Goal: Check status: Check status

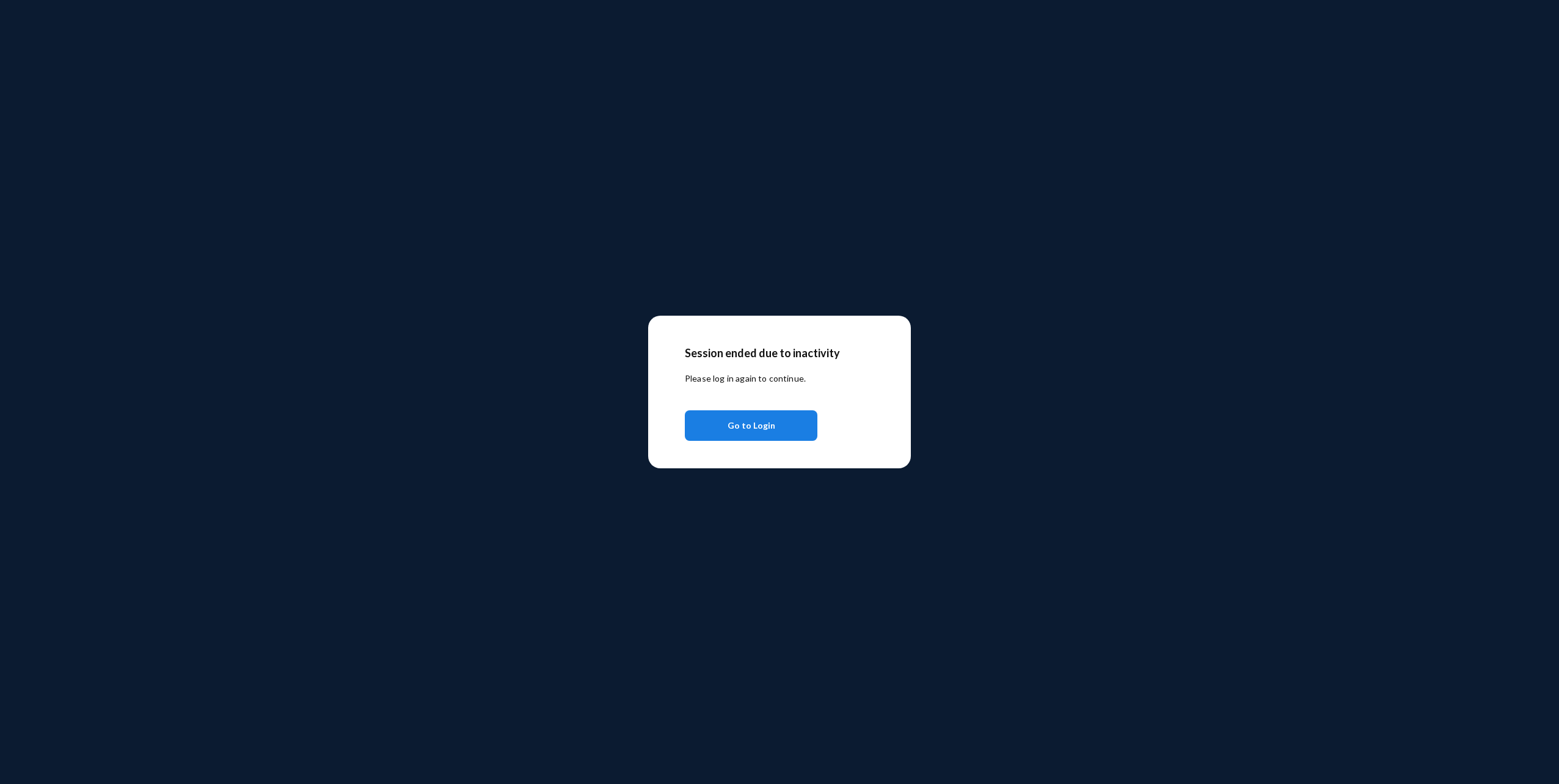
click at [767, 432] on span "Go to Login" at bounding box center [751, 426] width 48 height 22
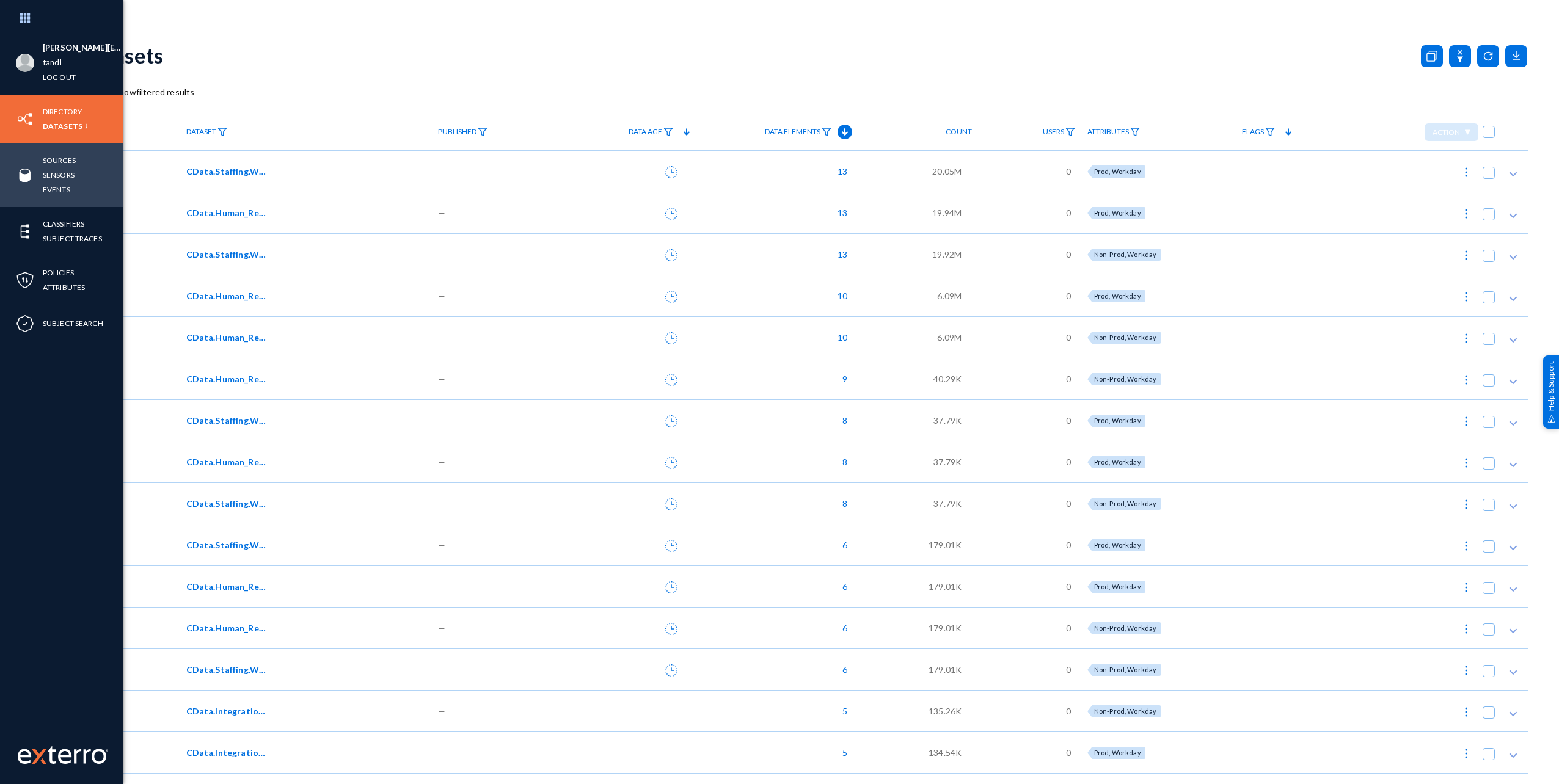
click at [52, 163] on link "Sources" at bounding box center [60, 161] width 33 height 14
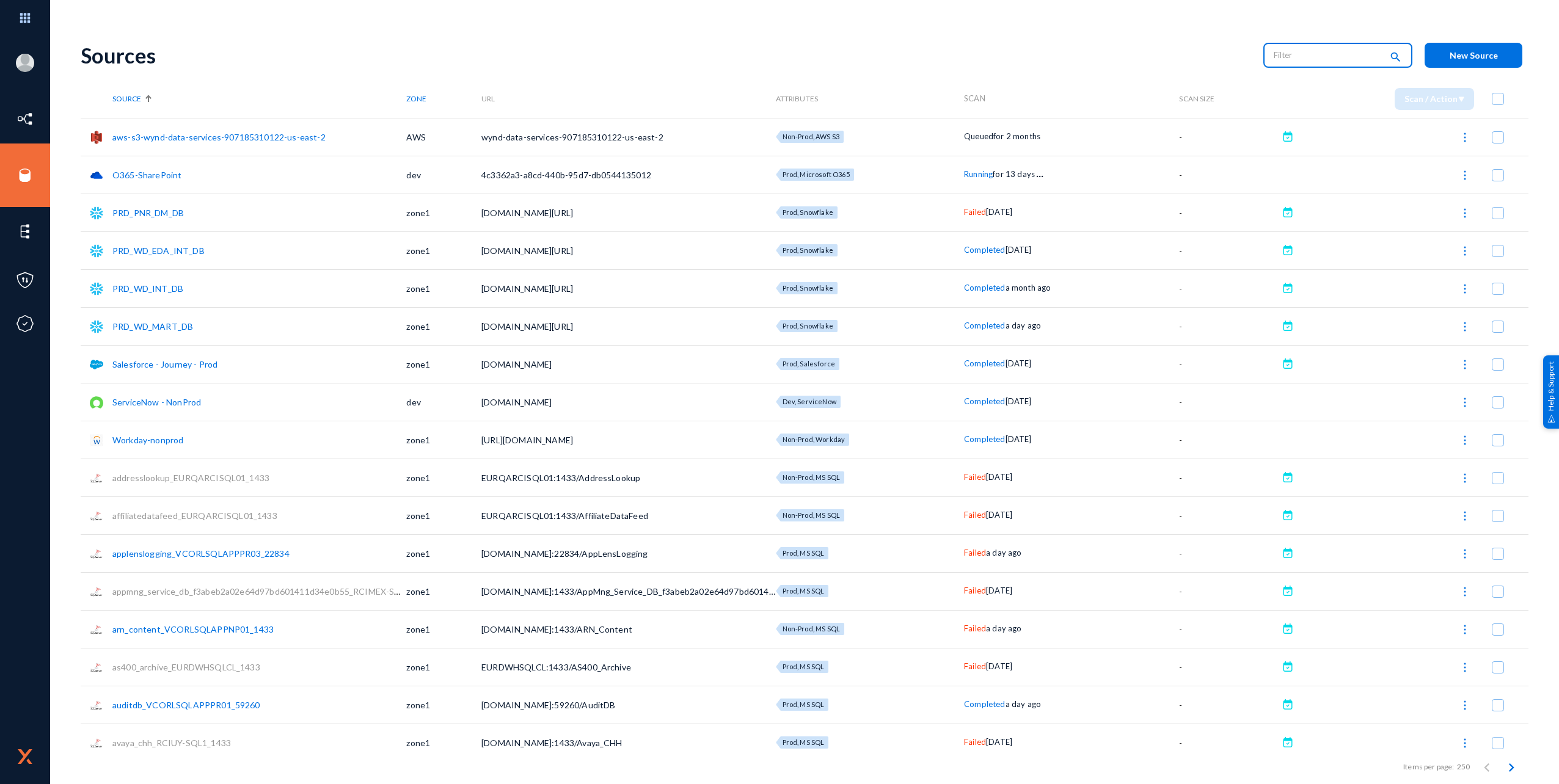
click at [1281, 53] on input "text" at bounding box center [1327, 54] width 107 height 18
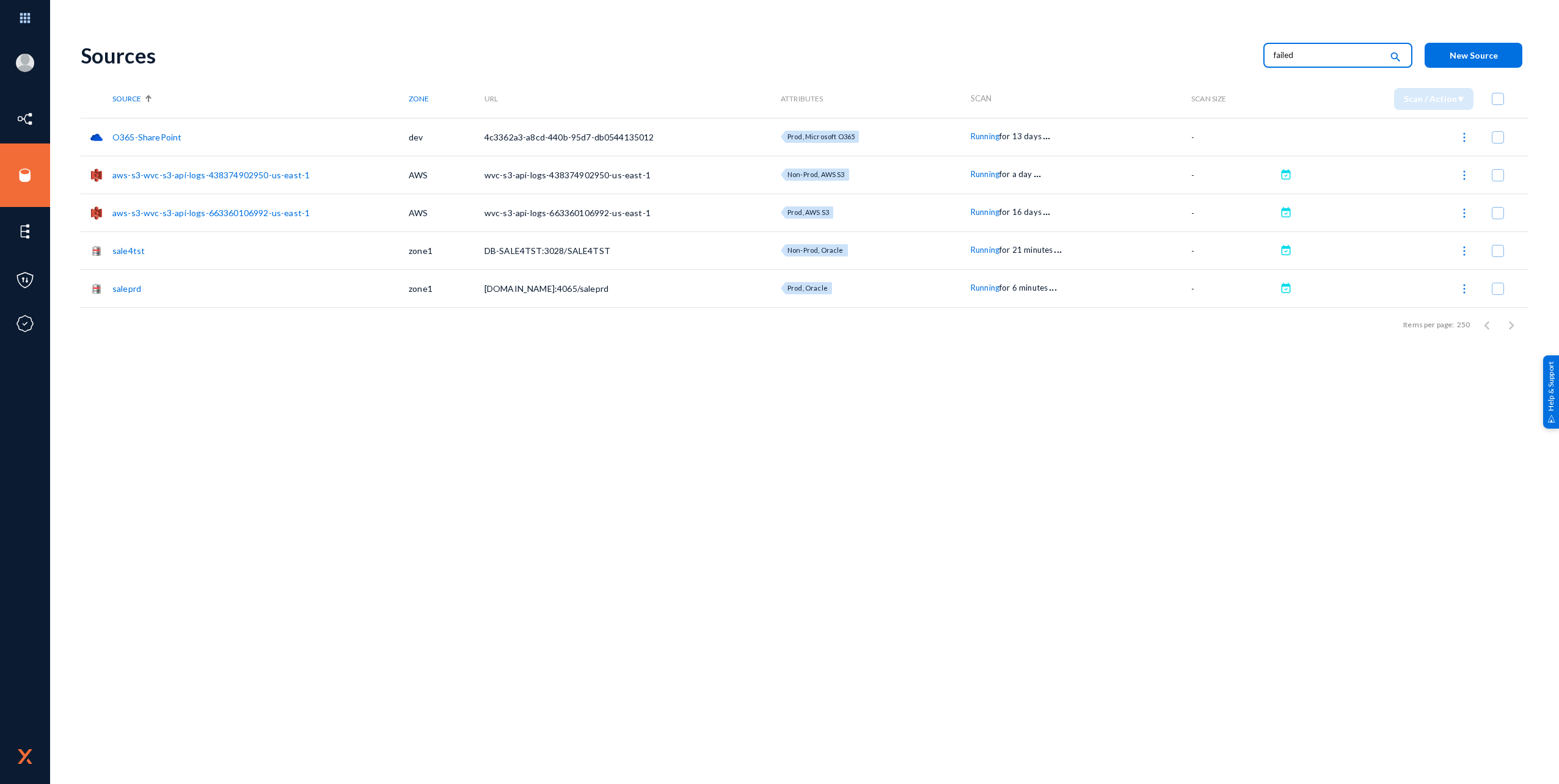
type input "failed"
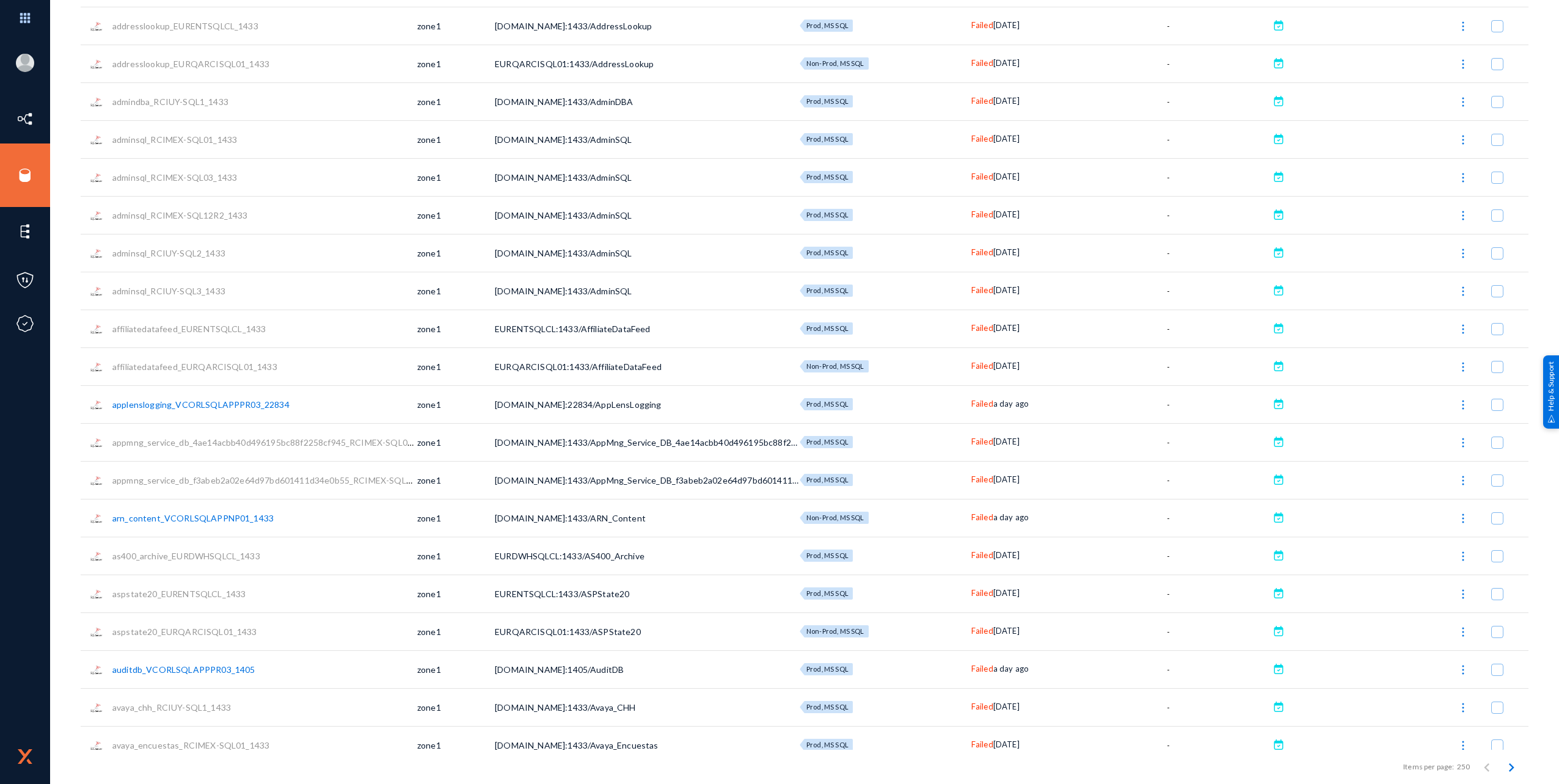
scroll to position [244, 0]
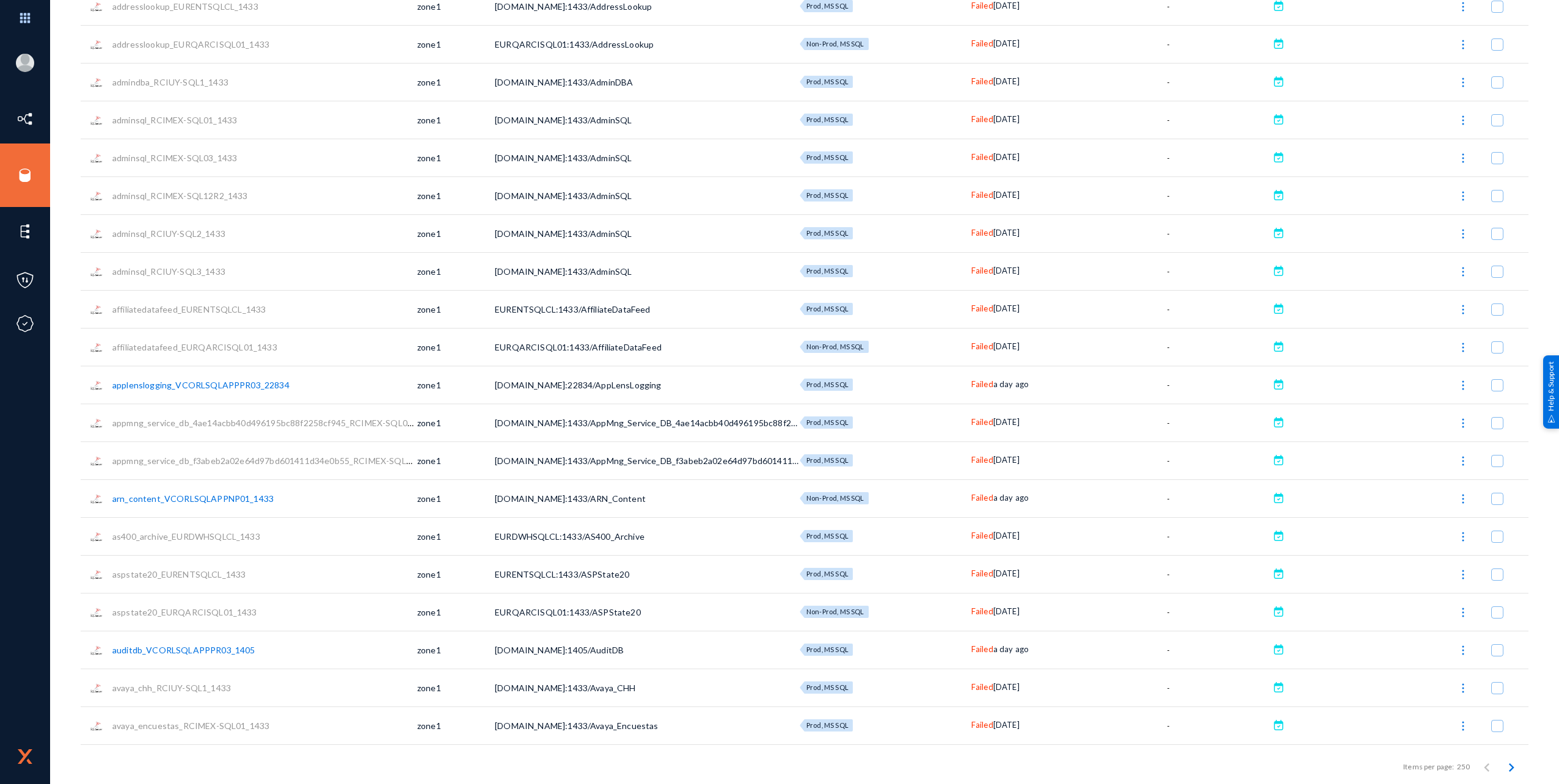
click at [989, 388] on span "Failed" at bounding box center [982, 384] width 22 height 9
click at [985, 500] on div at bounding box center [780, 392] width 1559 height 784
click at [985, 500] on span "Failed" at bounding box center [982, 497] width 22 height 9
drag, startPoint x: 985, startPoint y: 500, endPoint x: 1081, endPoint y: 526, distance: 99.5
click at [1083, 528] on div at bounding box center [780, 392] width 1559 height 784
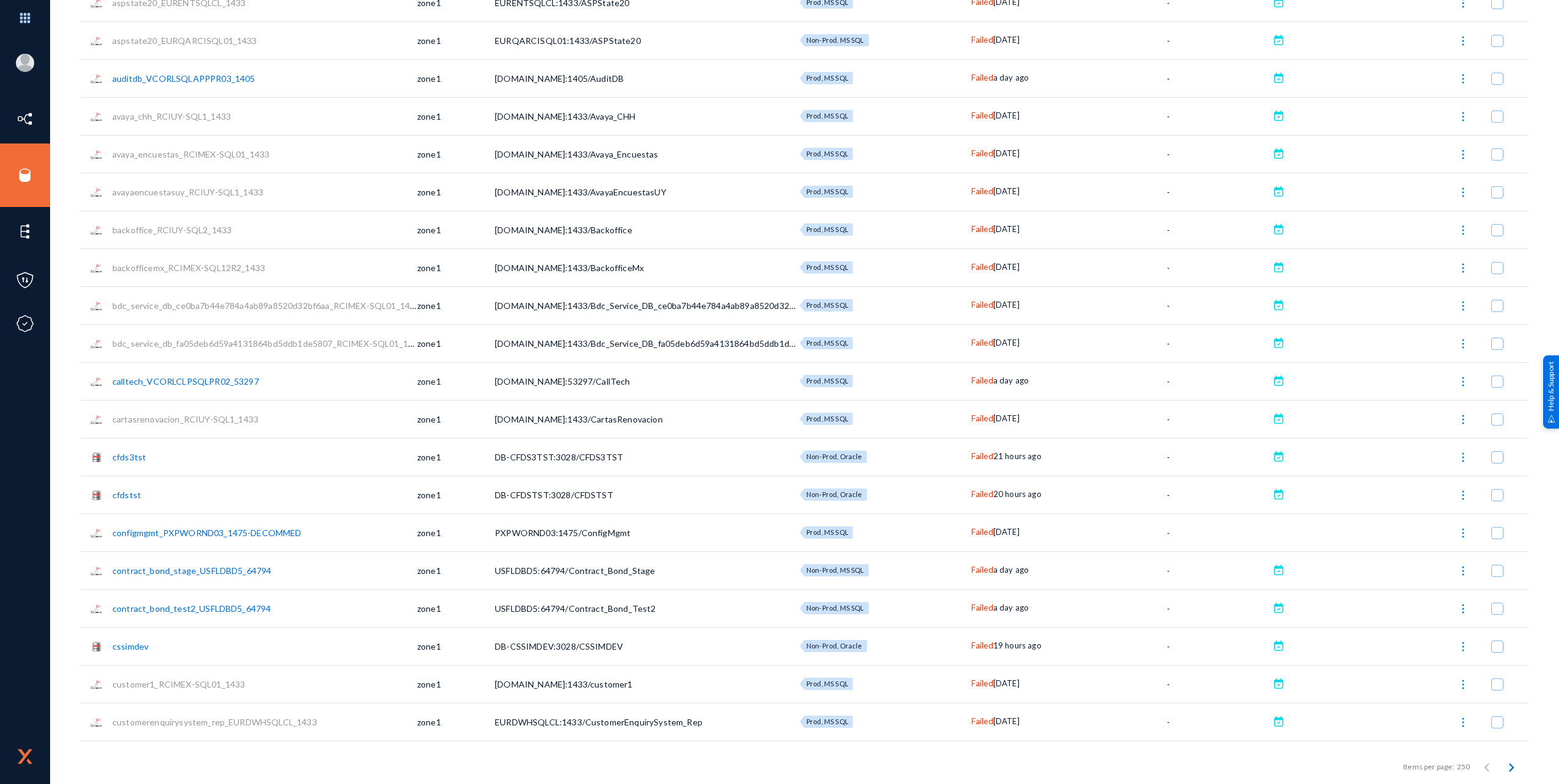
scroll to position [916, 0]
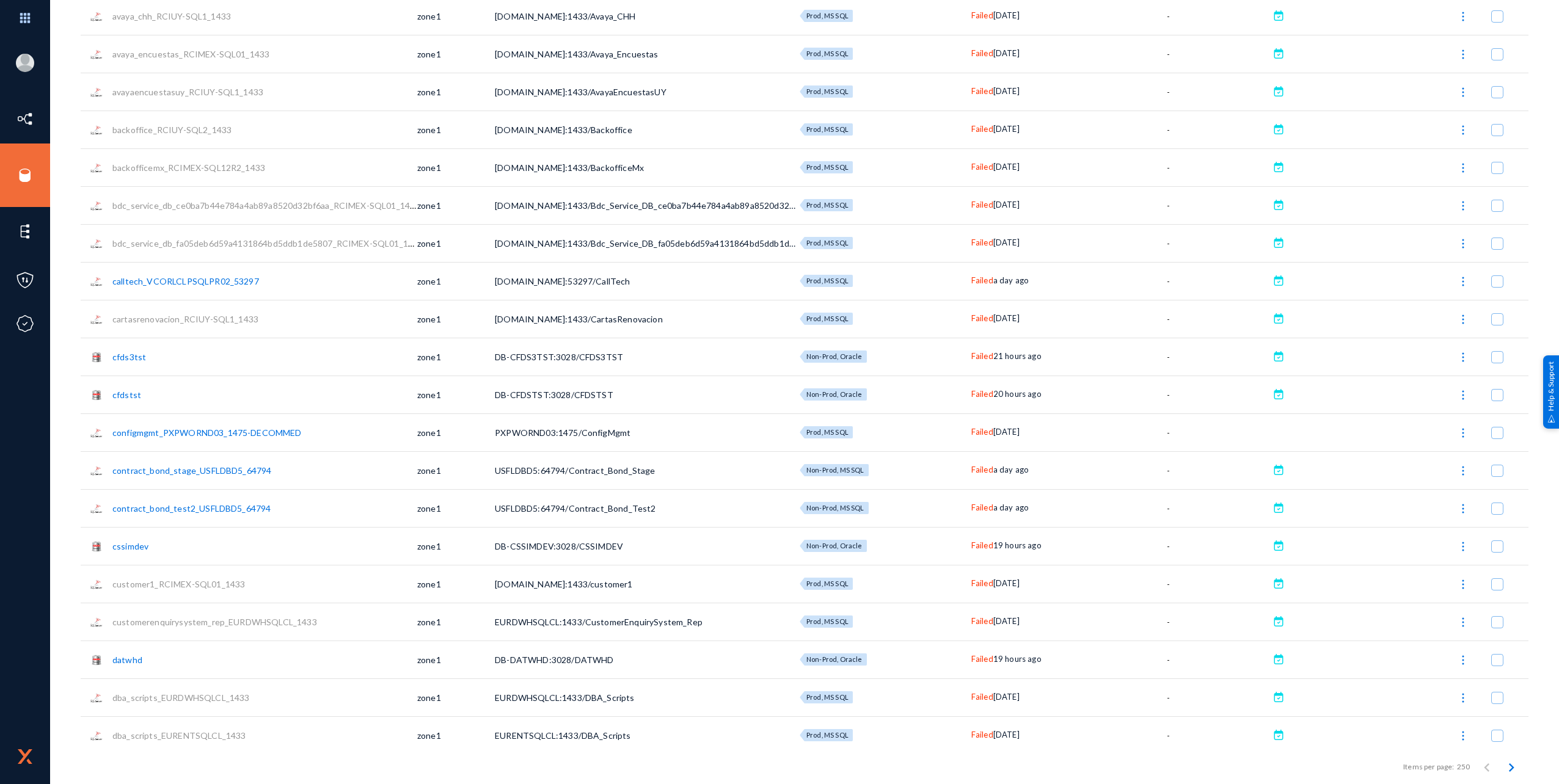
click at [981, 396] on span "Failed" at bounding box center [982, 394] width 22 height 9
click at [1504, 767] on div at bounding box center [780, 392] width 1559 height 784
click at [1503, 768] on icon "Next page" at bounding box center [1511, 768] width 17 height 17
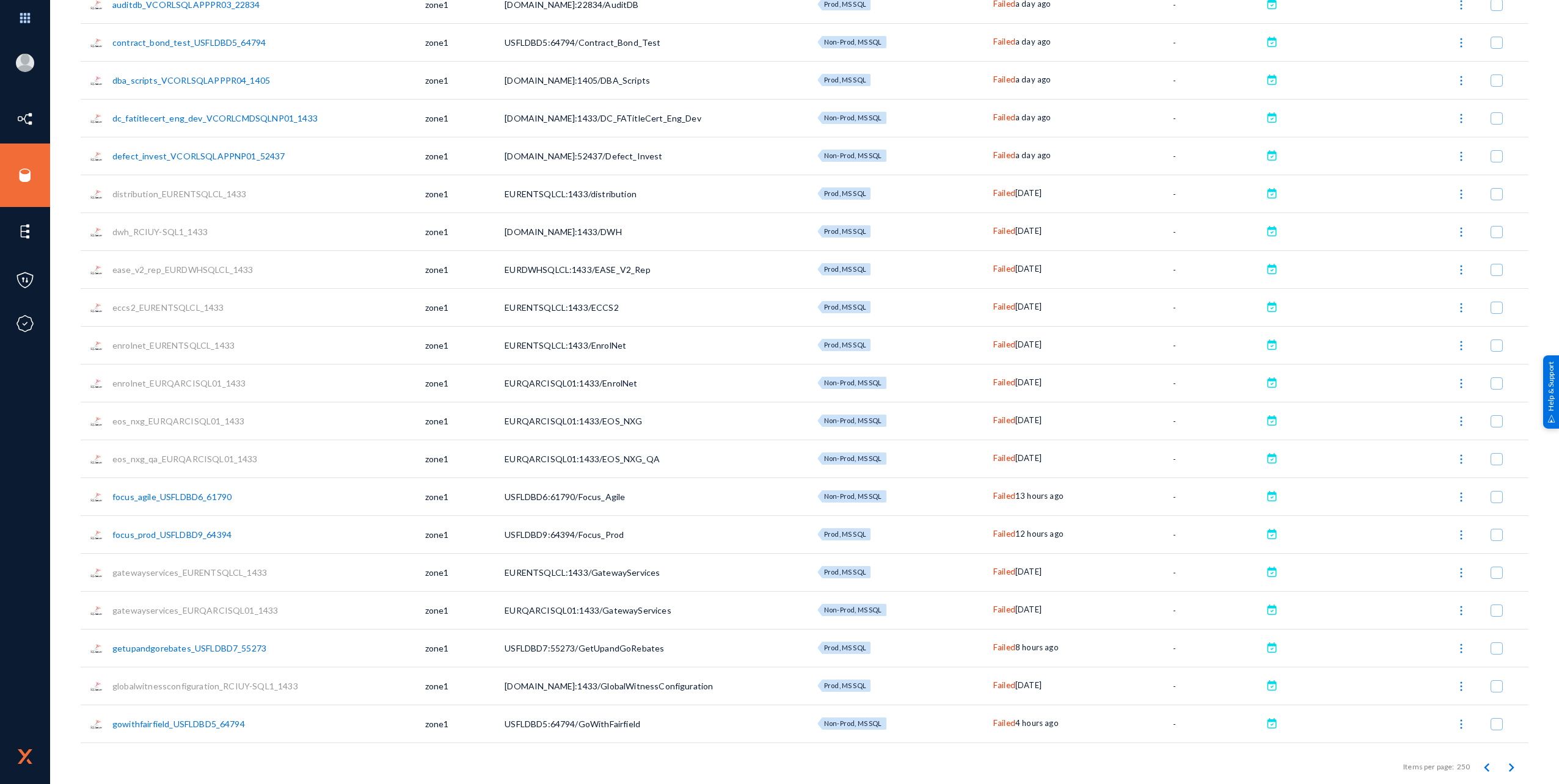
scroll to position [0, 0]
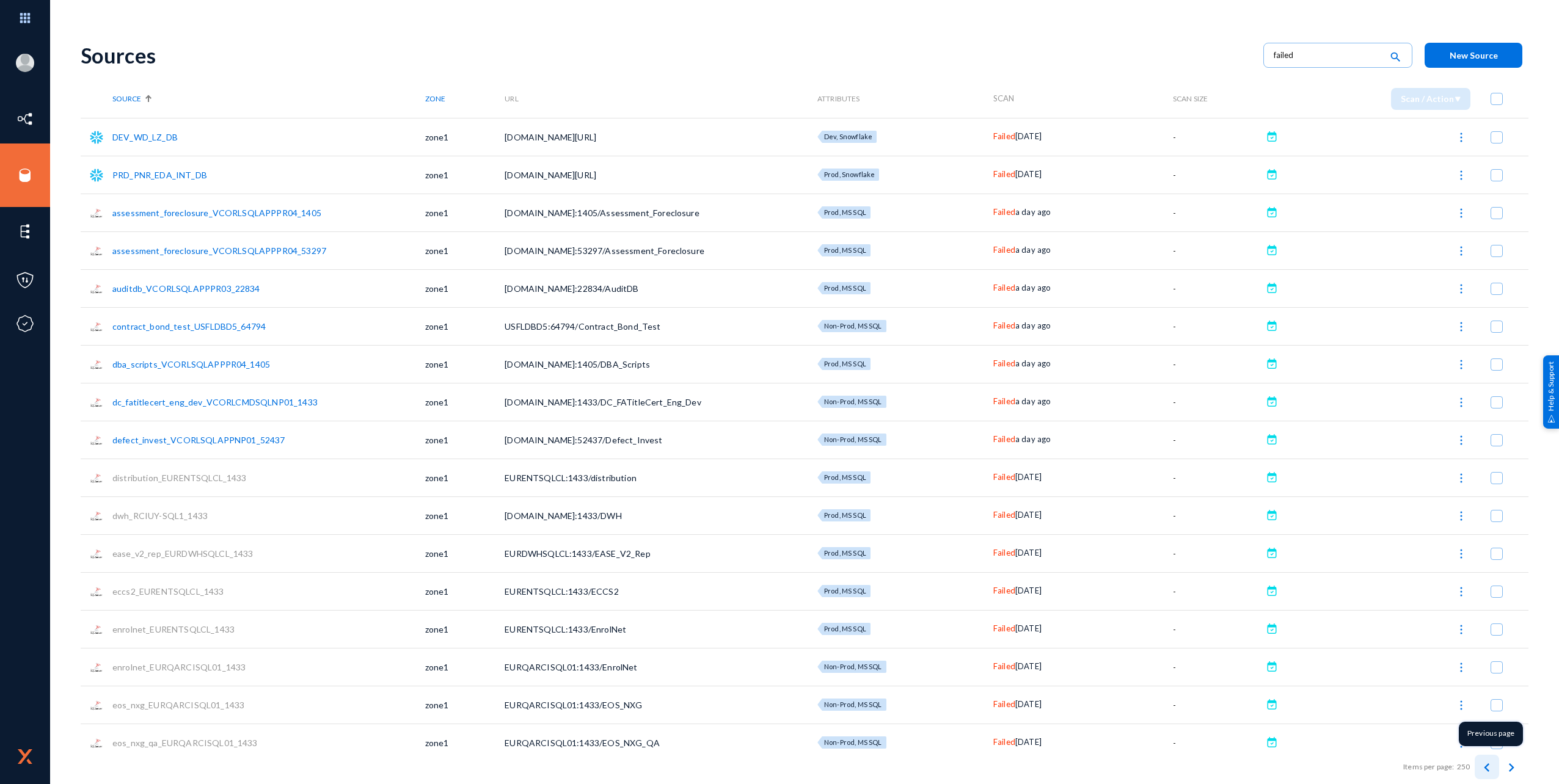
click at [1484, 772] on icon "Previous page" at bounding box center [1487, 768] width 17 height 17
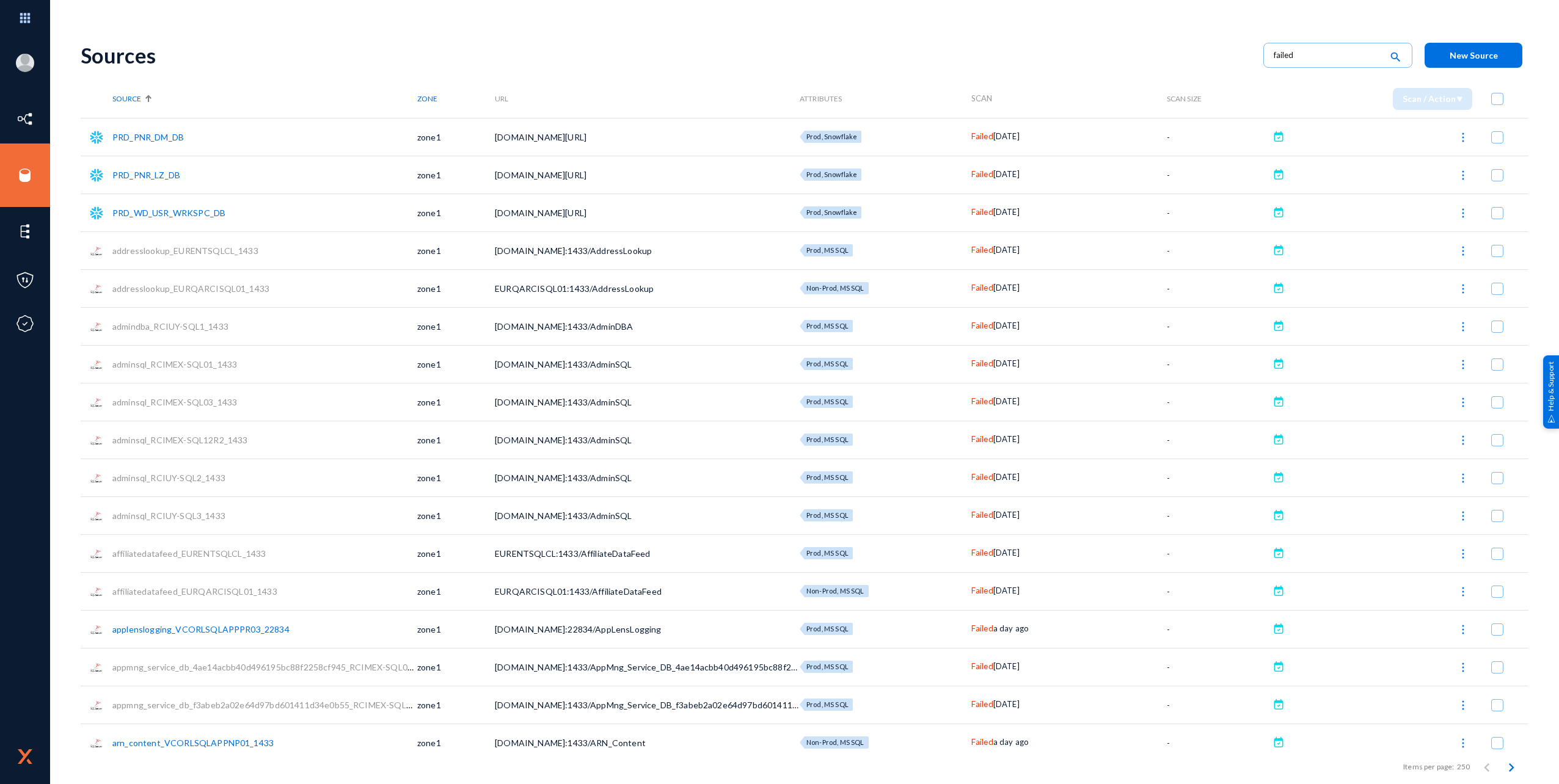
click at [136, 97] on span "Source" at bounding box center [126, 99] width 29 height 9
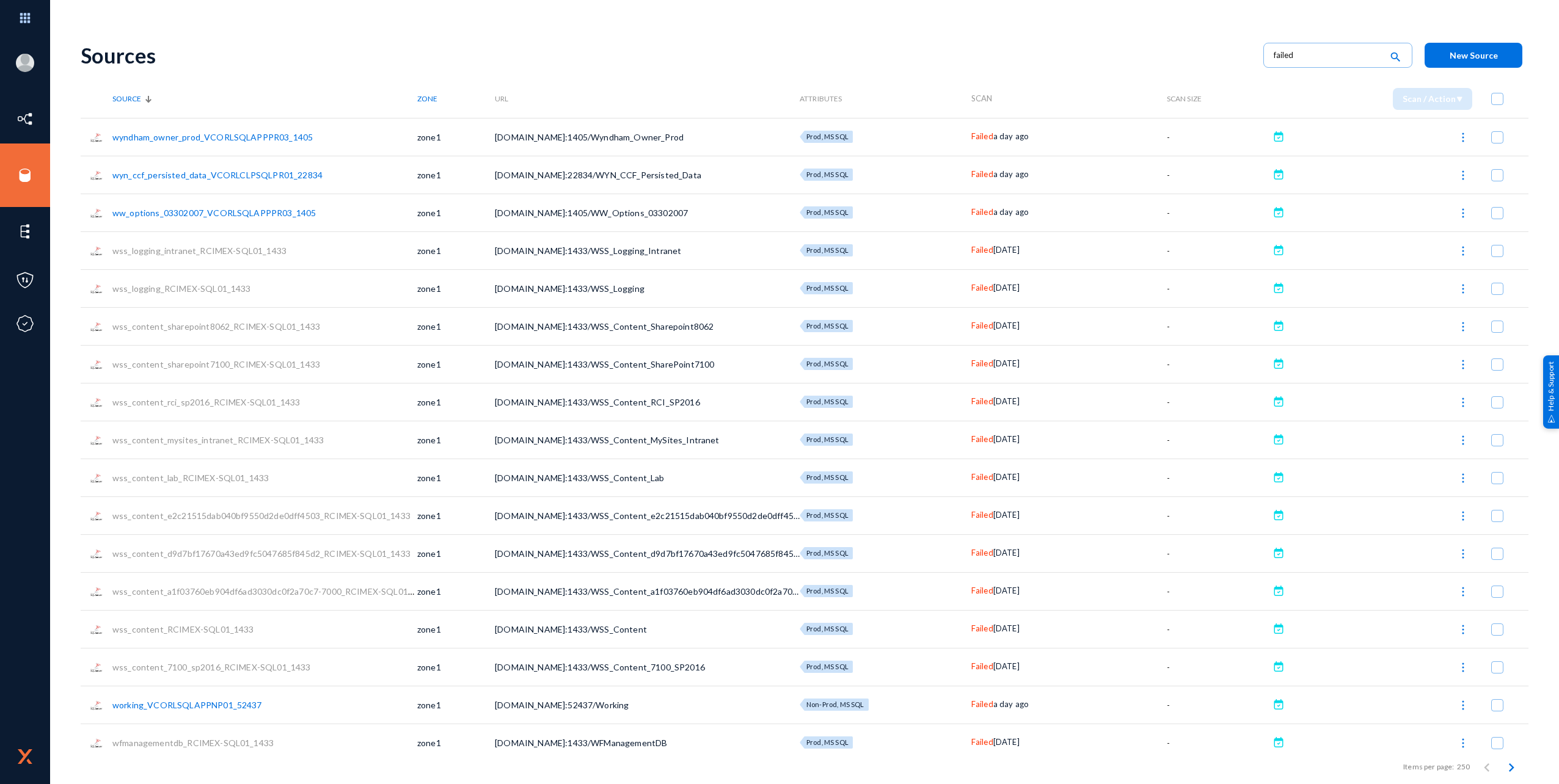
click at [136, 97] on span "Source" at bounding box center [126, 99] width 29 height 9
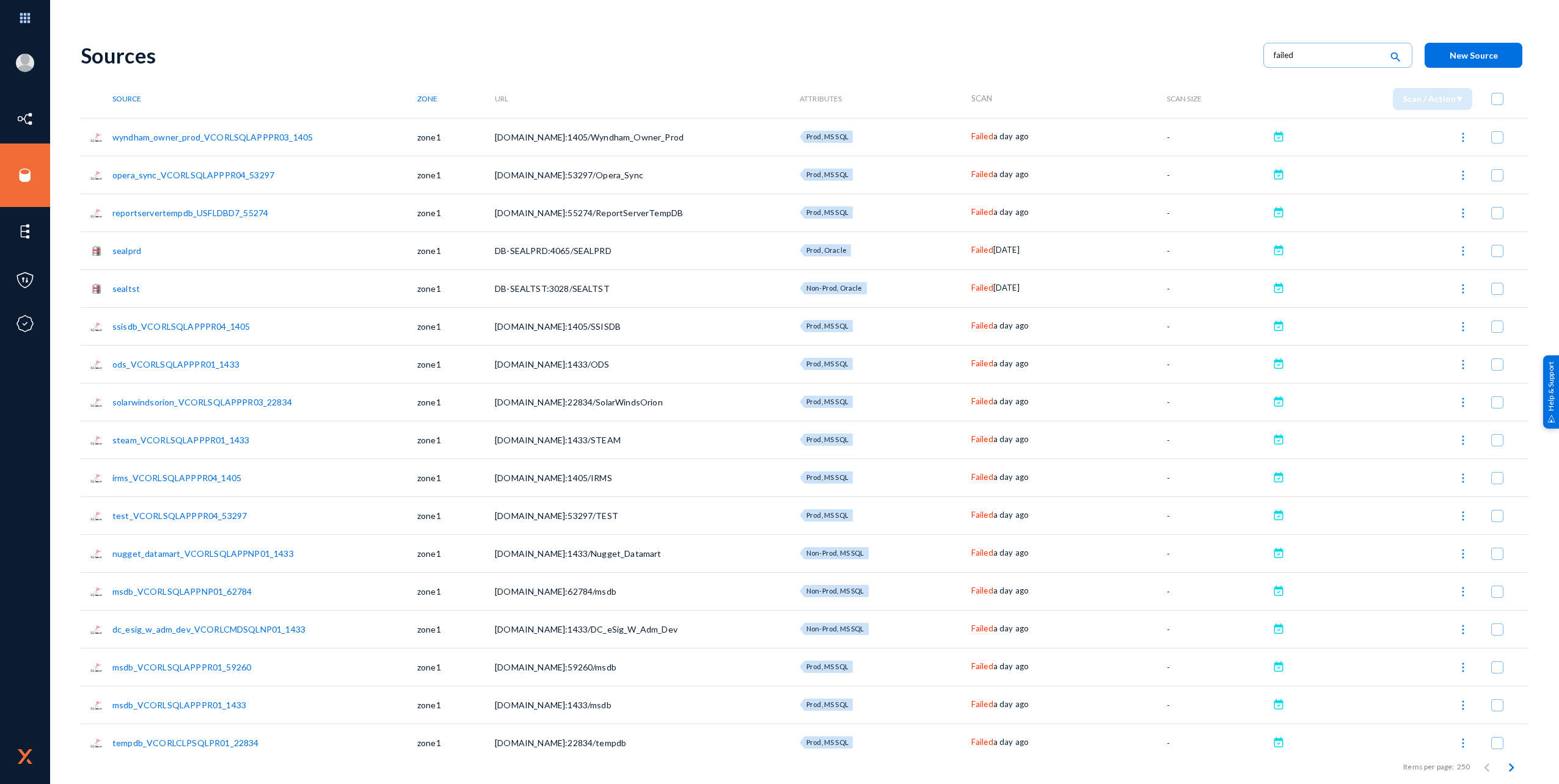
click at [136, 97] on span "Source" at bounding box center [126, 99] width 29 height 9
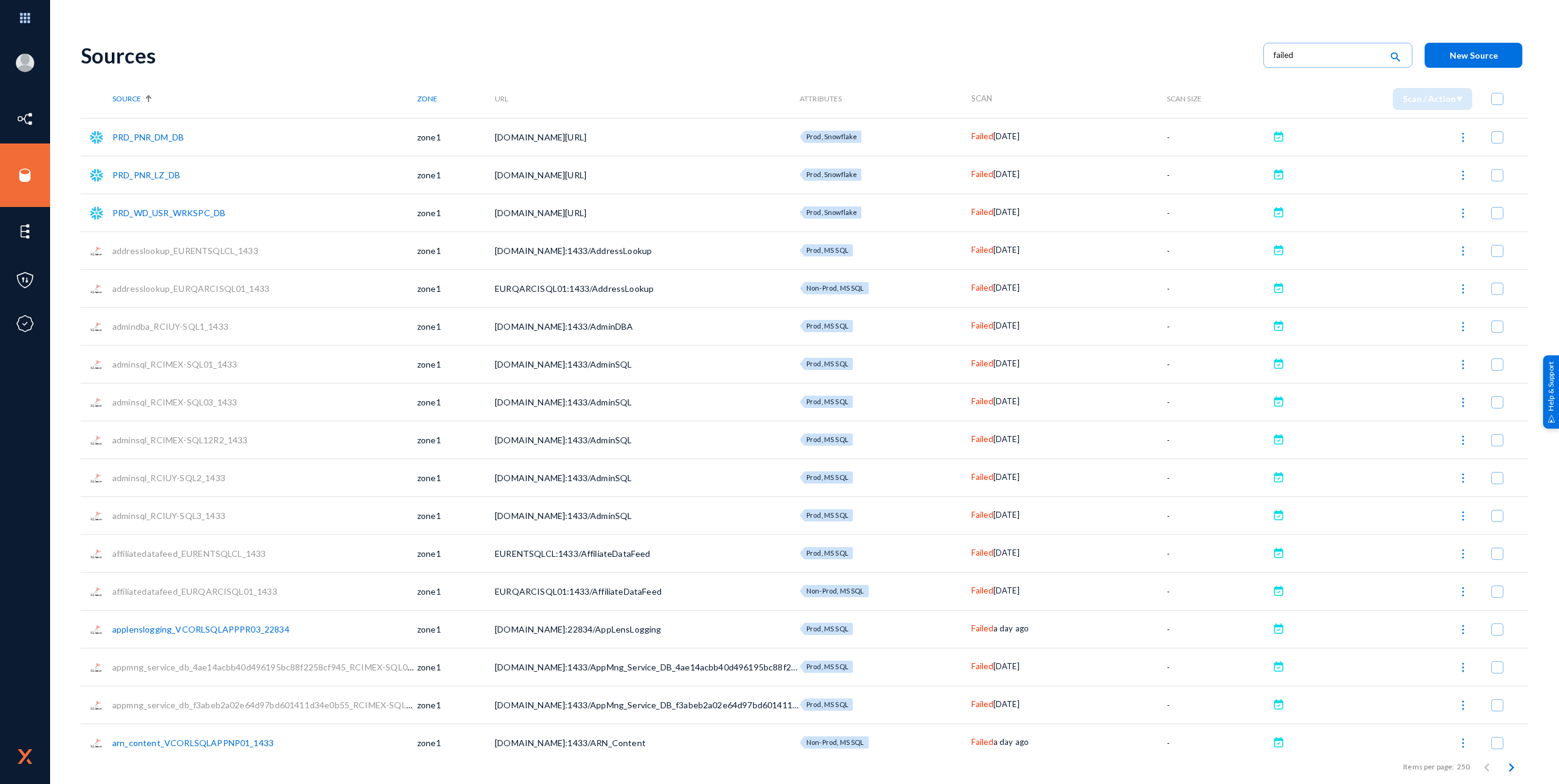
click at [136, 97] on span "Source" at bounding box center [126, 99] width 29 height 9
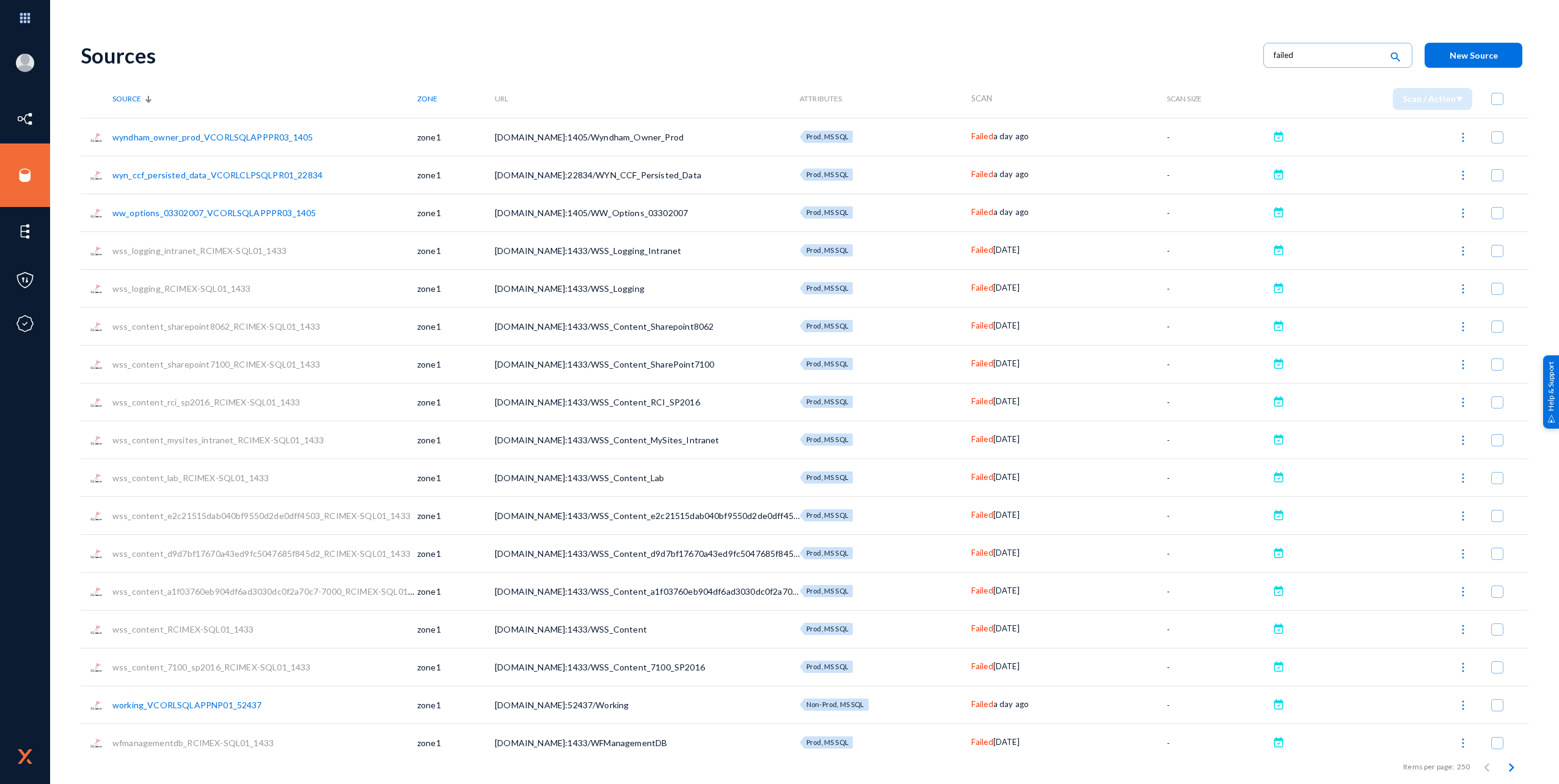
click at [131, 100] on span "Source" at bounding box center [126, 99] width 29 height 9
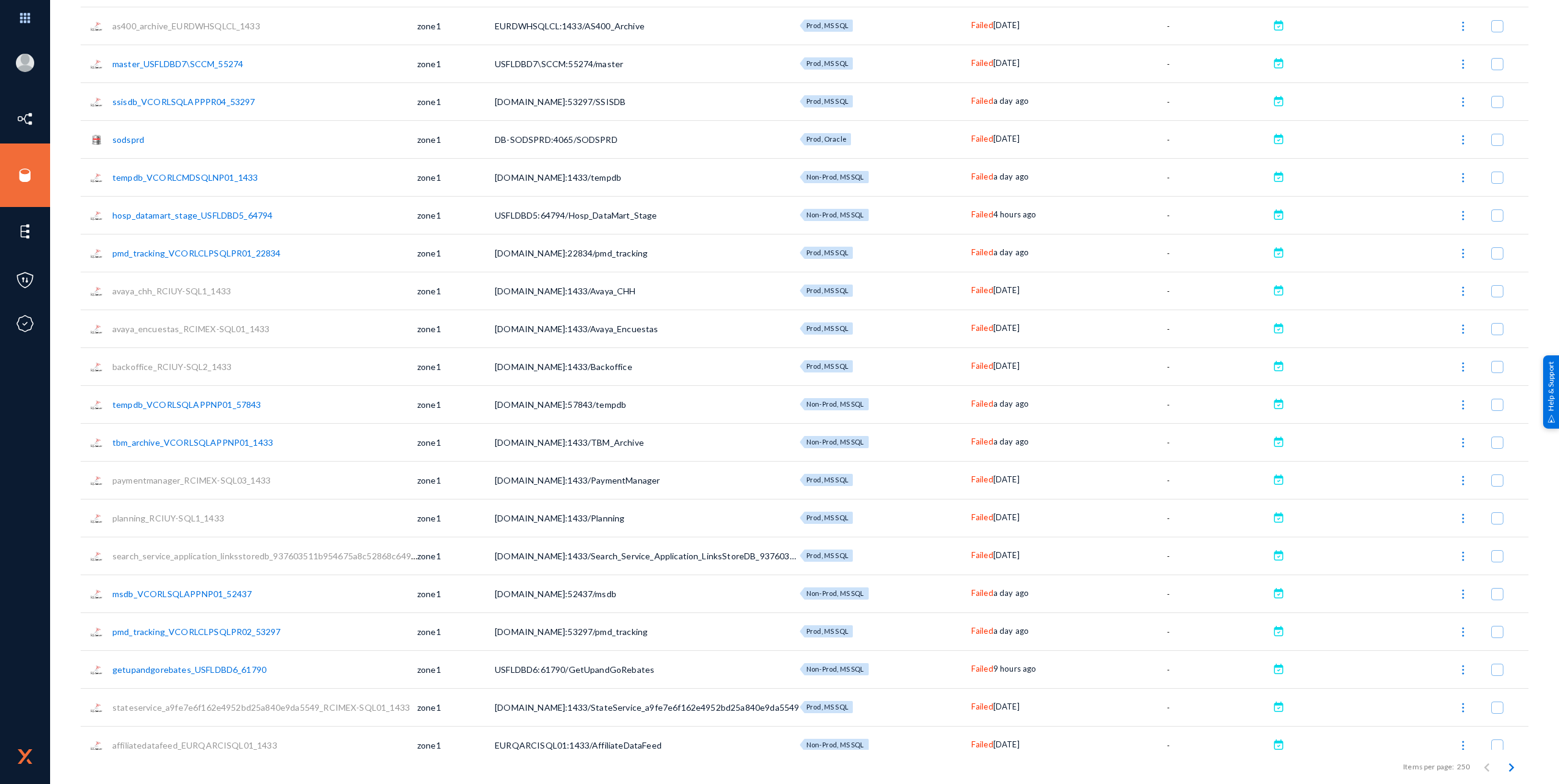
scroll to position [1711, 0]
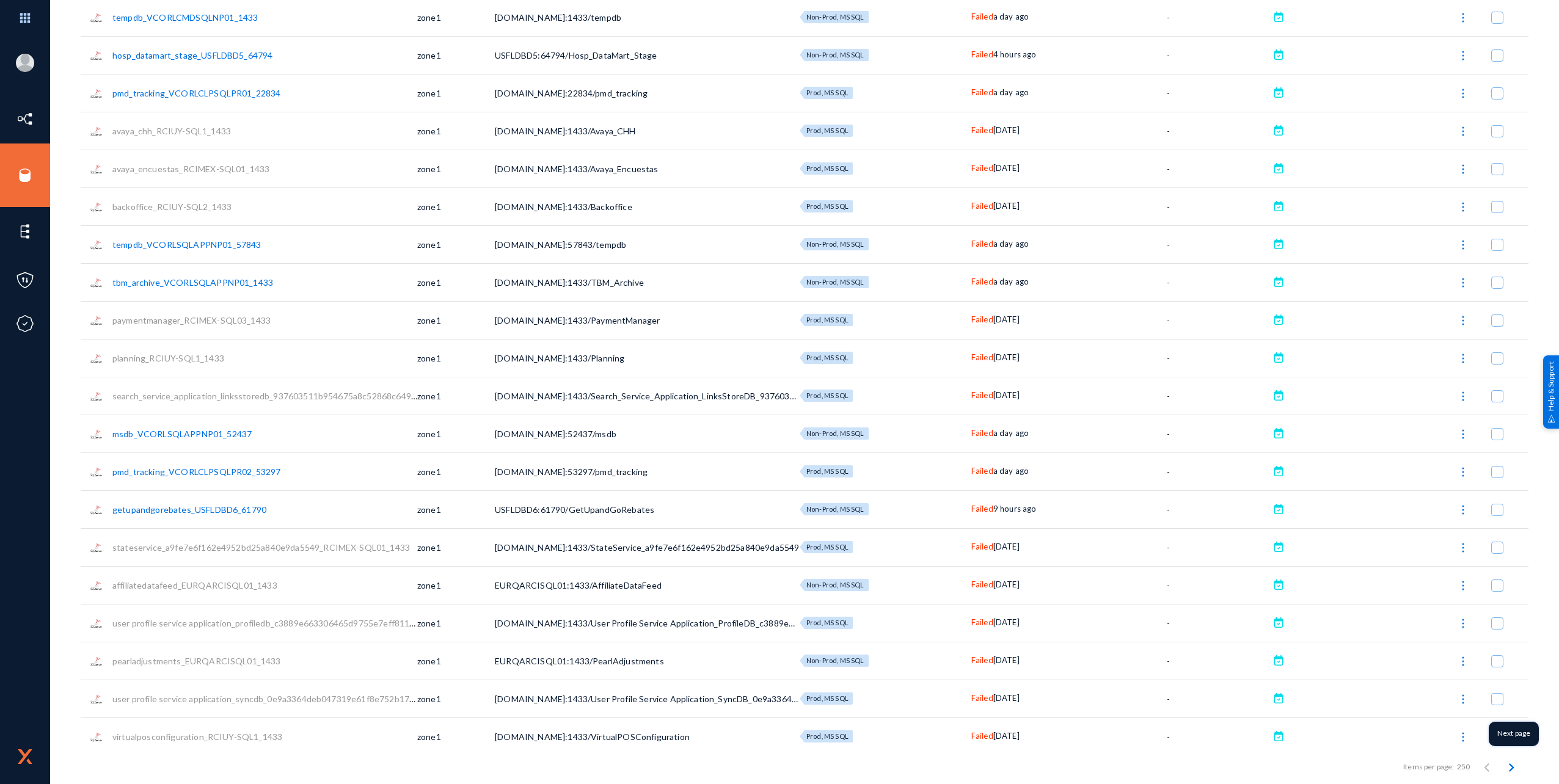
click at [1510, 768] on icon "Next page" at bounding box center [1511, 768] width 5 height 9
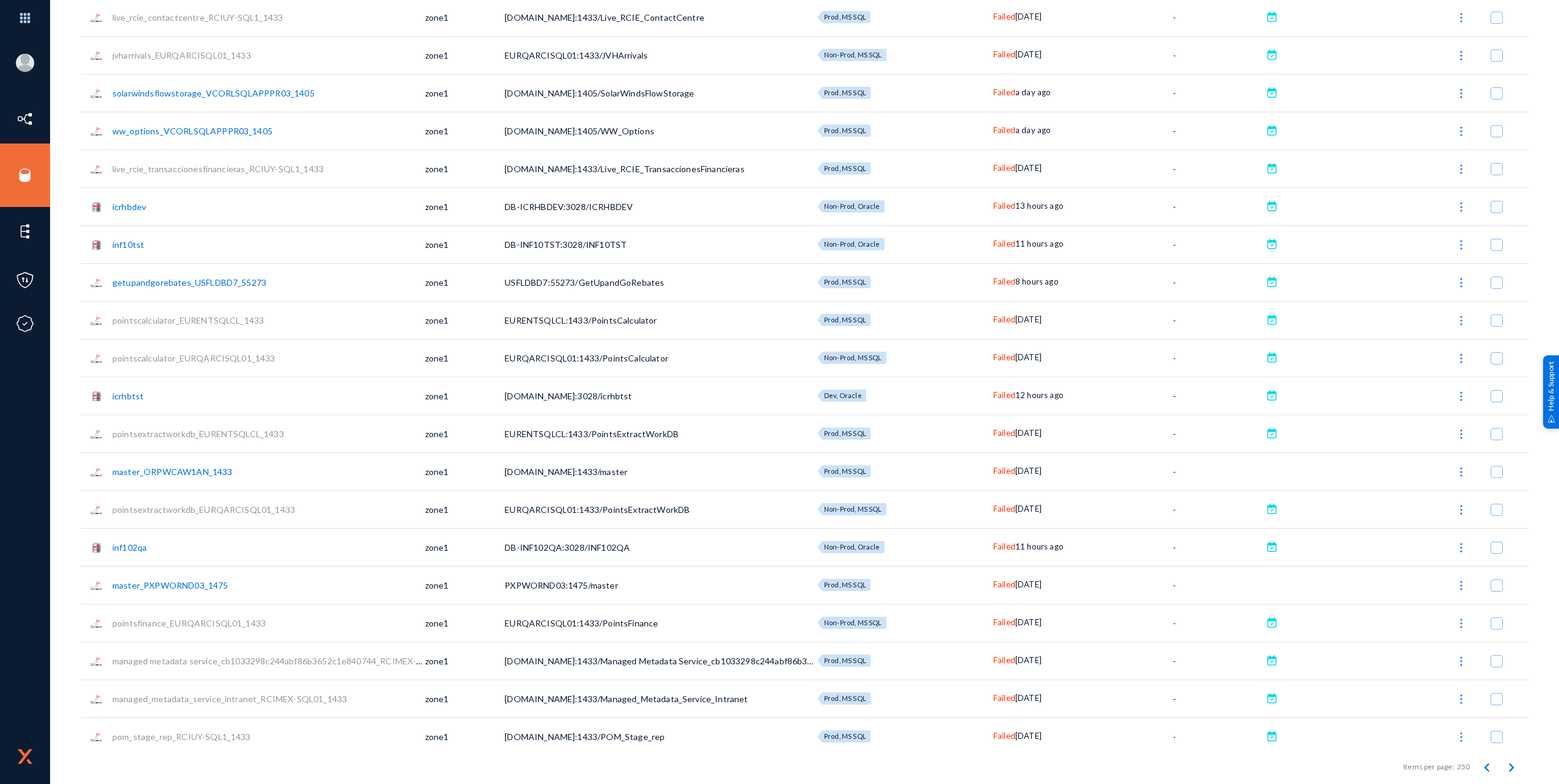
click at [1506, 768] on icon "Next page" at bounding box center [1511, 768] width 17 height 17
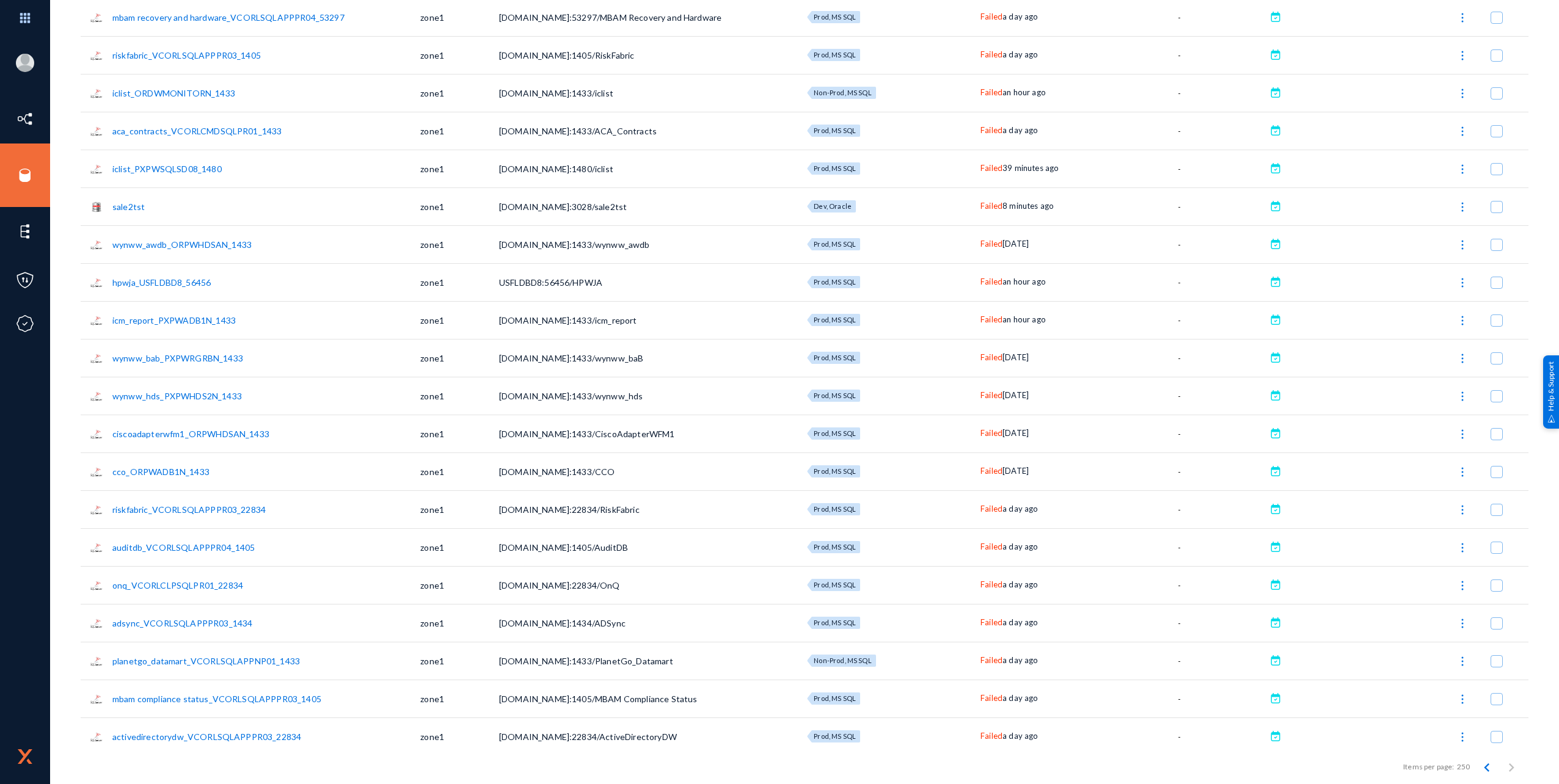
click at [984, 509] on span "Failed" at bounding box center [992, 508] width 22 height 9
click at [1519, 568] on div at bounding box center [780, 392] width 1559 height 784
